Goal: Find specific page/section: Find specific page/section

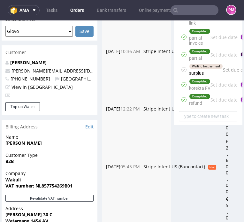
scroll to position [681, 0]
click at [181, 9] on input "text" at bounding box center [195, 10] width 48 height 10
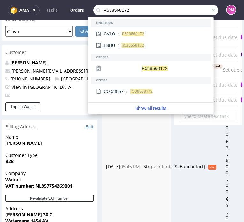
type input "R538568172"
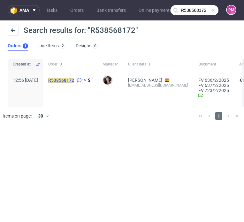
click at [74, 82] on mark "R538568172" at bounding box center [61, 80] width 26 height 5
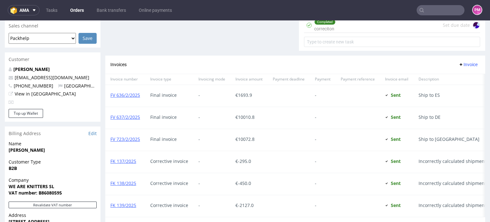
scroll to position [287, 0]
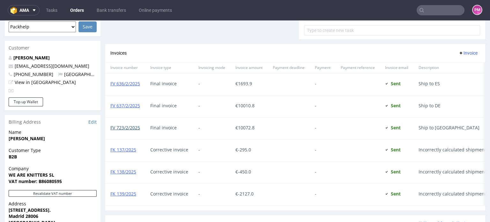
click at [134, 126] on link "FV 723/2/2025" at bounding box center [125, 128] width 30 height 6
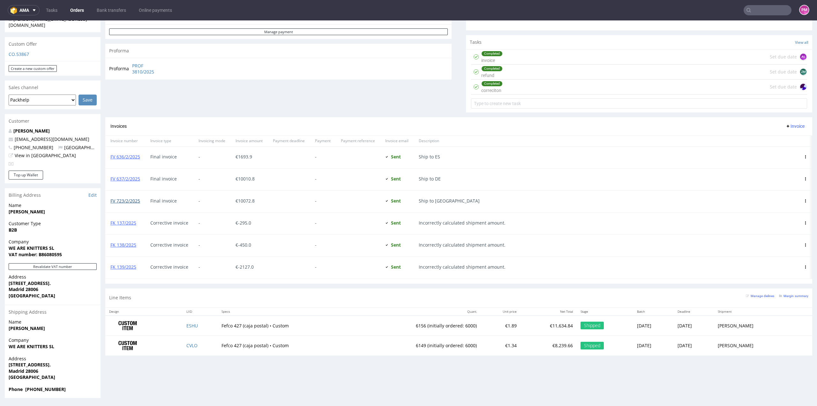
scroll to position [414, 0]
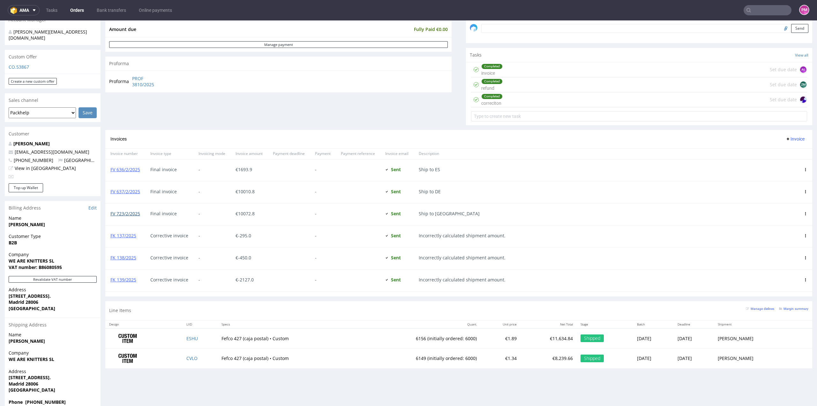
click at [128, 212] on link "FV 723/2/2025" at bounding box center [125, 213] width 30 height 6
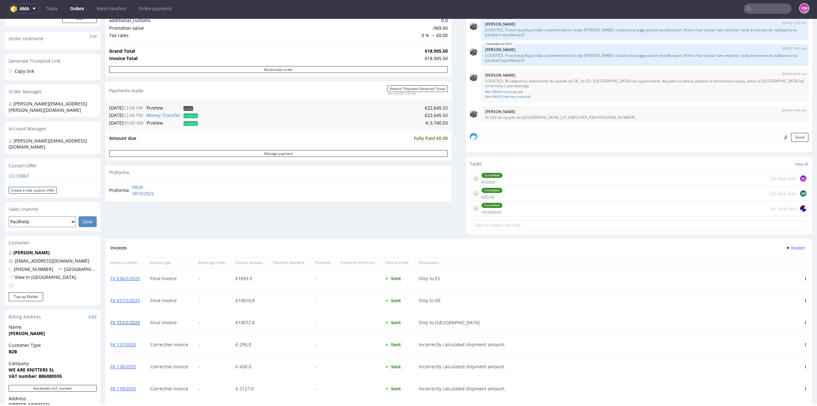
scroll to position [74, 0]
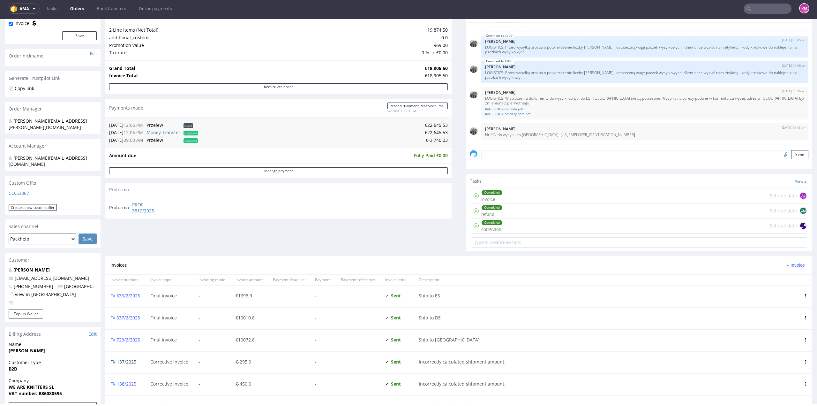
click at [129, 222] on link "FK 137/2025" at bounding box center [123, 362] width 26 height 6
click at [118, 222] on link "FV 636/2/2025" at bounding box center [125, 295] width 30 height 6
drag, startPoint x: 118, startPoint y: 293, endPoint x: 248, endPoint y: 52, distance: 274.0
click at [248, 52] on td "Tax rates" at bounding box center [264, 53] width 311 height 8
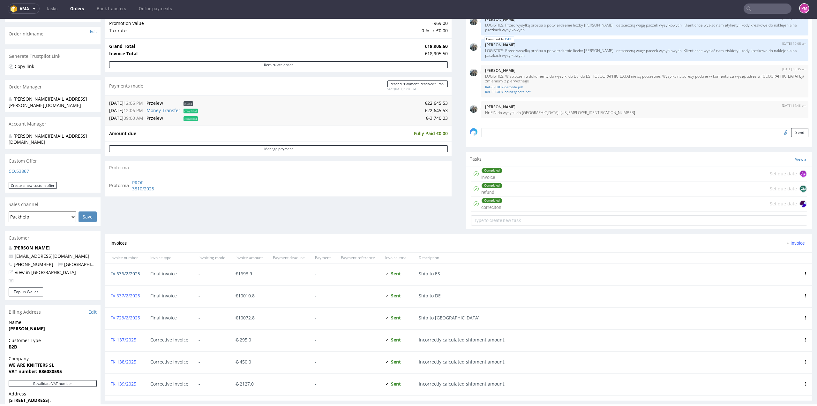
scroll to position [0, 0]
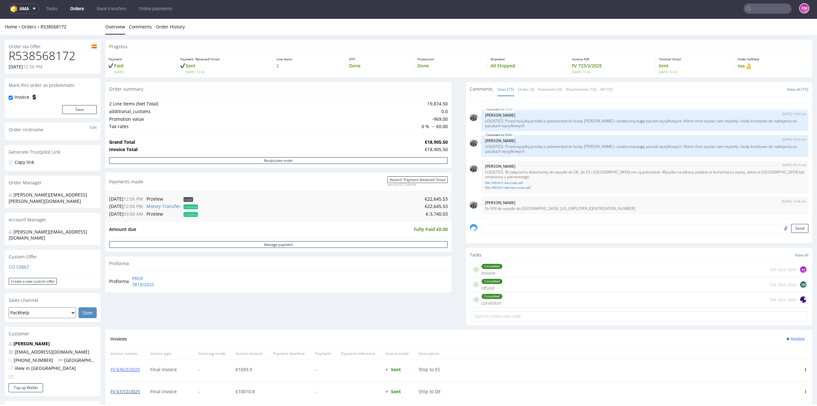
click at [132, 222] on link "FV 637/2/2025" at bounding box center [125, 391] width 30 height 6
click at [490, 11] on input "text" at bounding box center [729, 9] width 125 height 10
type input "R048807400"
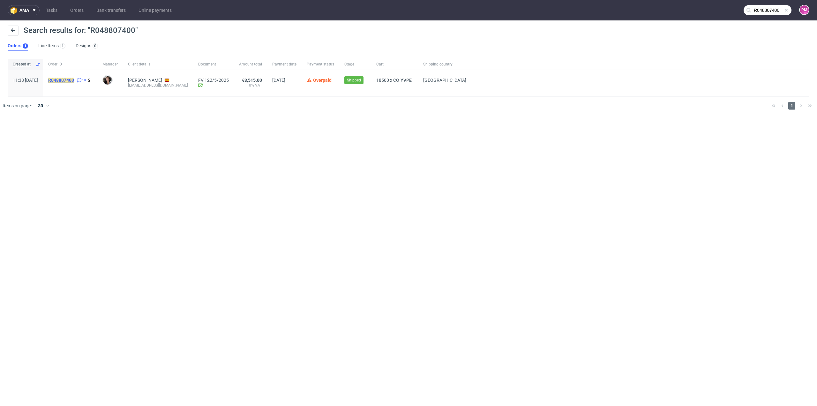
click at [74, 80] on mark "R048807400" at bounding box center [61, 80] width 26 height 5
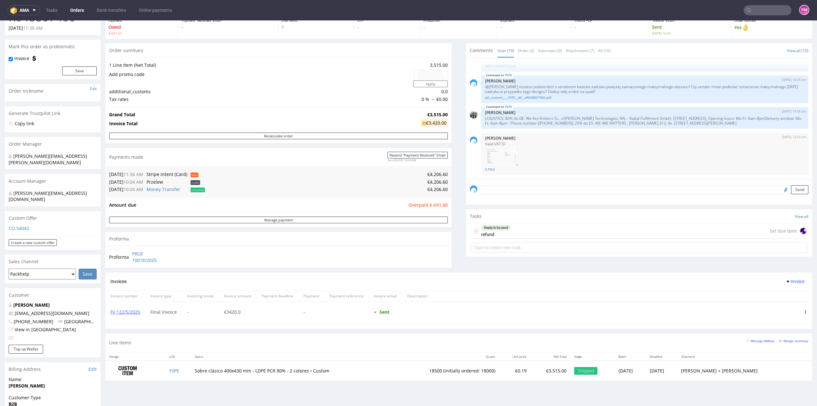
scroll to position [32, 0]
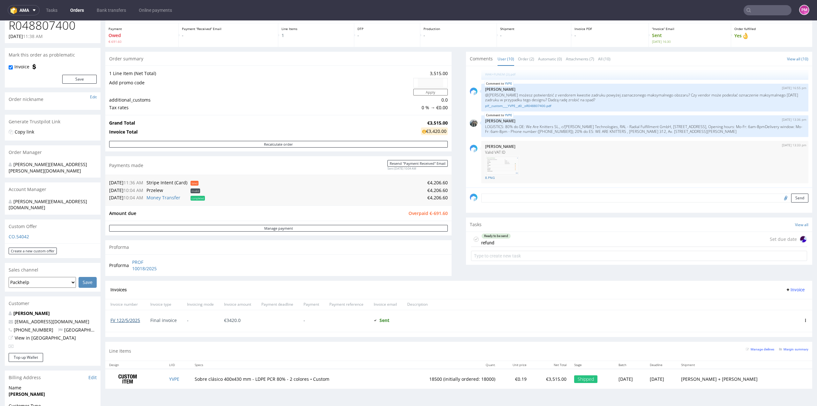
click at [127, 222] on link "FV 122/5/2025" at bounding box center [125, 320] width 30 height 6
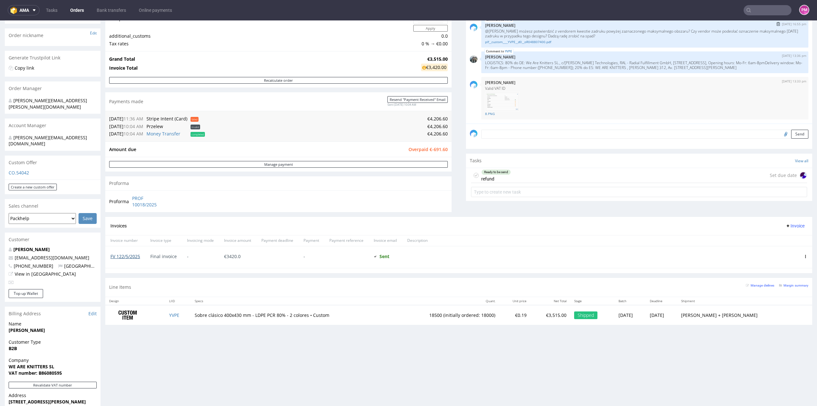
scroll to position [64, 0]
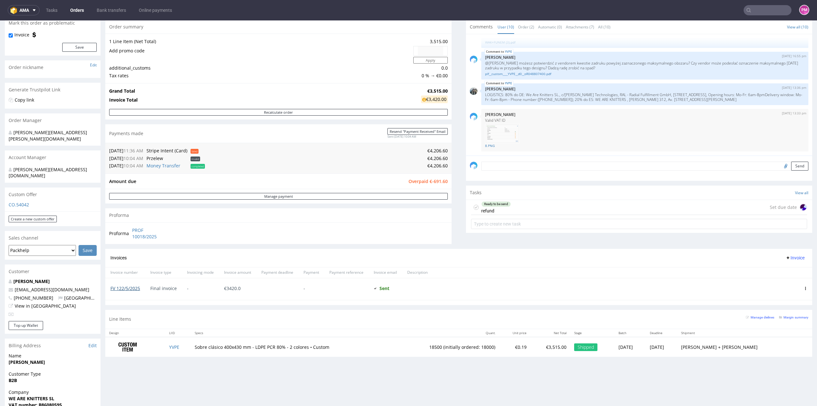
click at [129, 222] on link "FV 122/5/2025" at bounding box center [125, 288] width 30 height 6
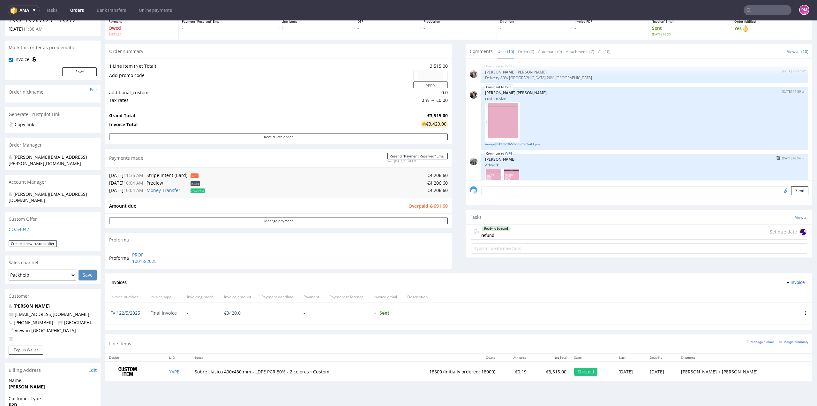
scroll to position [0, 0]
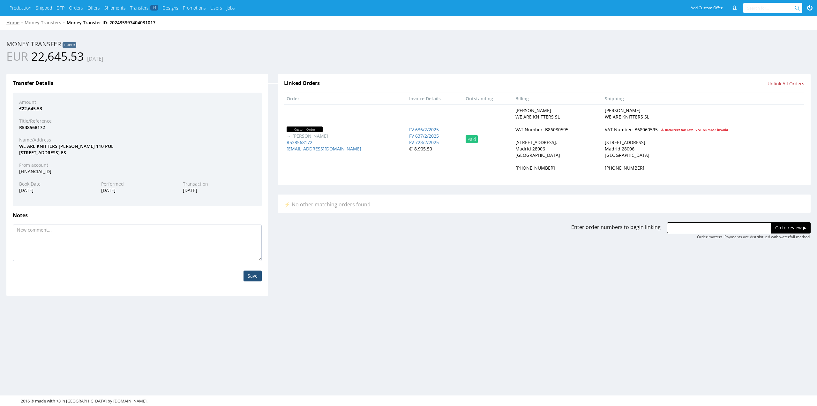
click at [14, 21] on link "Home" at bounding box center [12, 22] width 13 height 6
